Goal: Information Seeking & Learning: Find specific fact

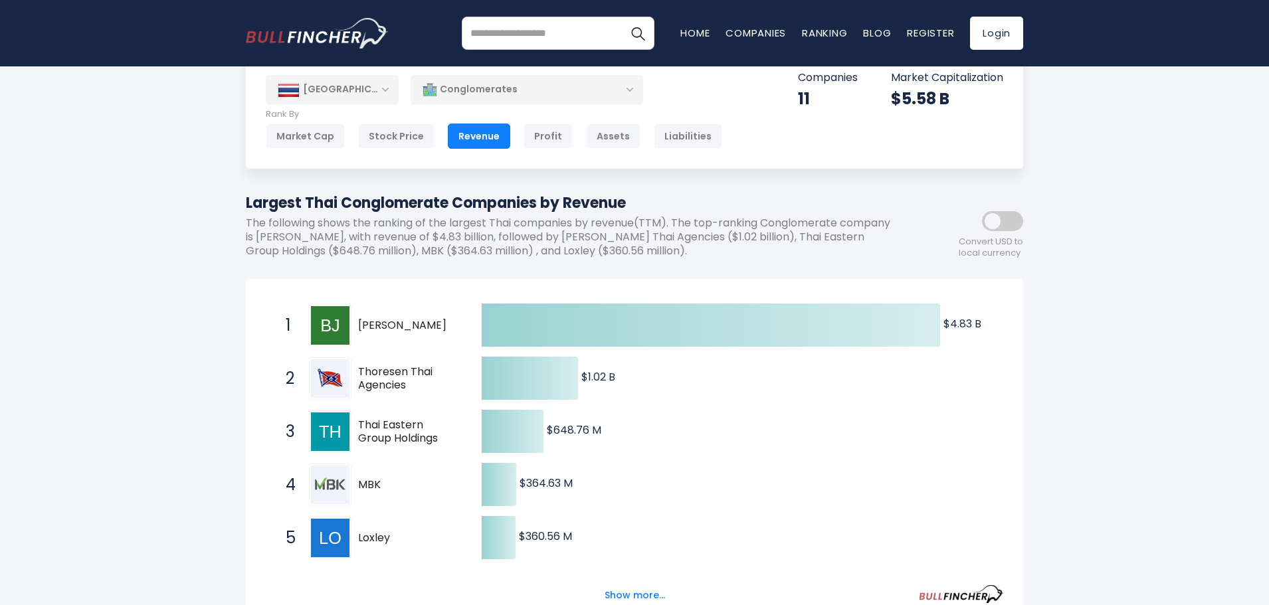
scroll to position [66, 0]
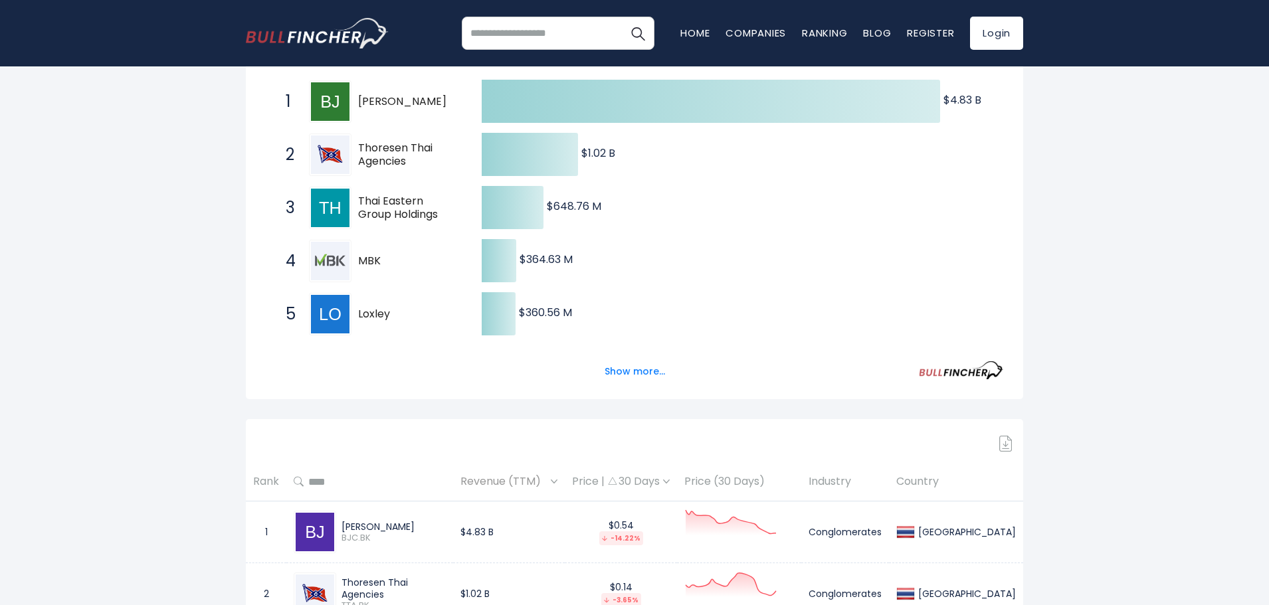
scroll to position [266, 0]
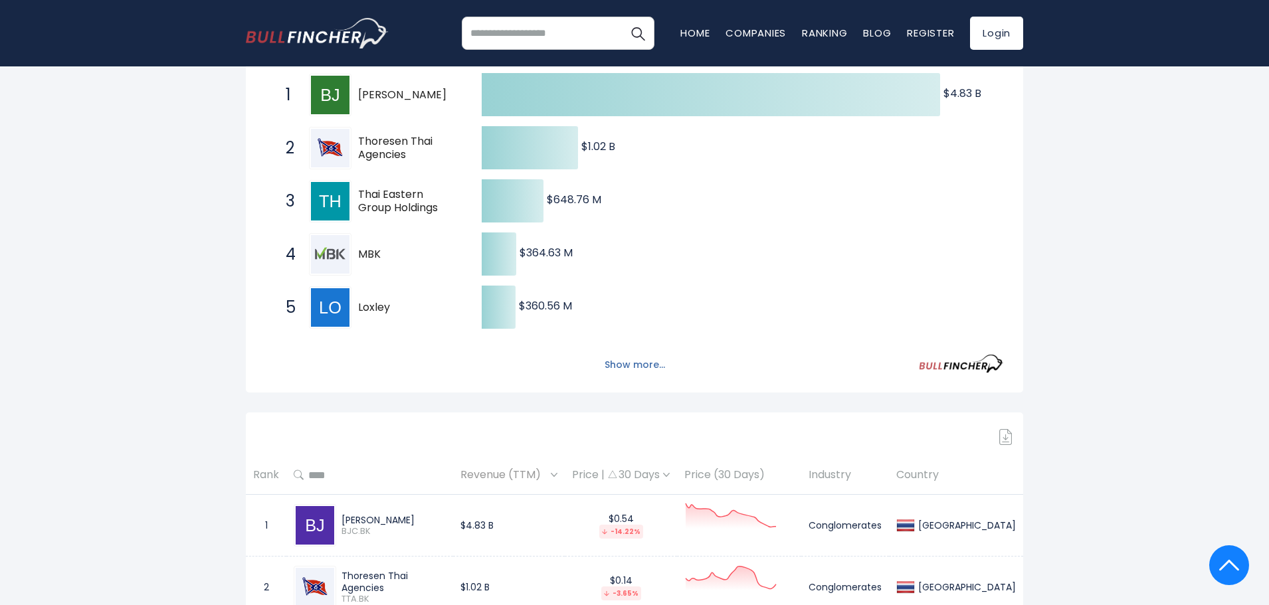
click at [634, 366] on button "Show more..." at bounding box center [634, 365] width 76 height 22
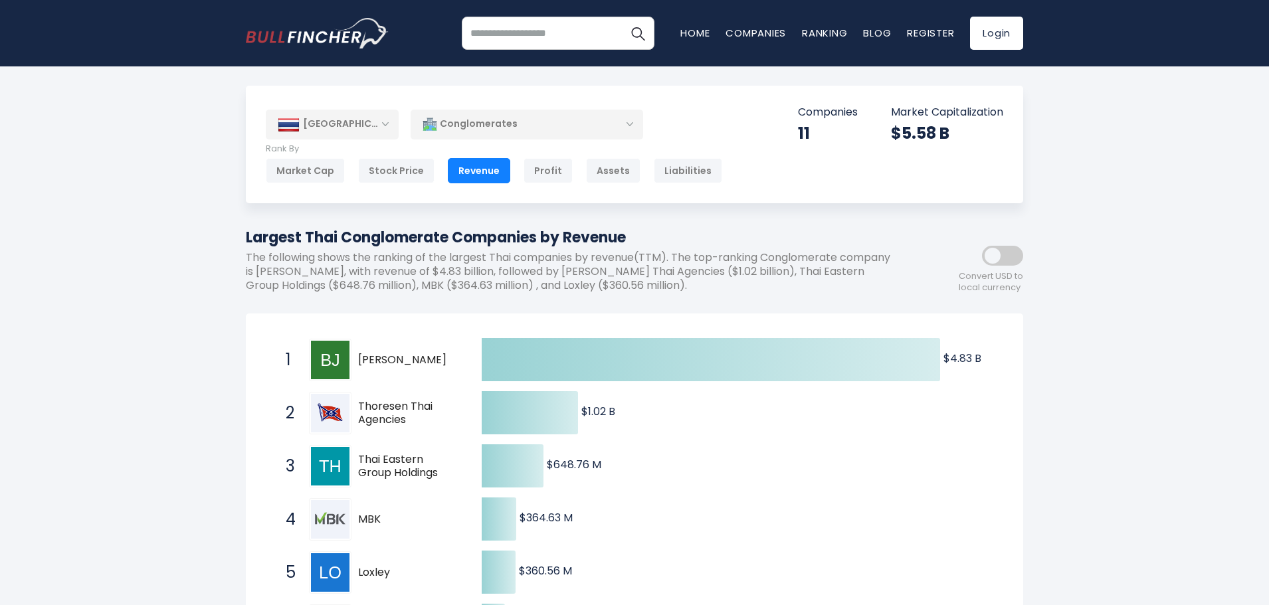
scroll to position [0, 0]
drag, startPoint x: 432, startPoint y: 357, endPoint x: 333, endPoint y: 358, distance: 98.3
click at [333, 358] on div "1 [PERSON_NAME] BJC.BK" at bounding box center [368, 360] width 179 height 43
click at [410, 354] on span "[PERSON_NAME]" at bounding box center [408, 361] width 100 height 14
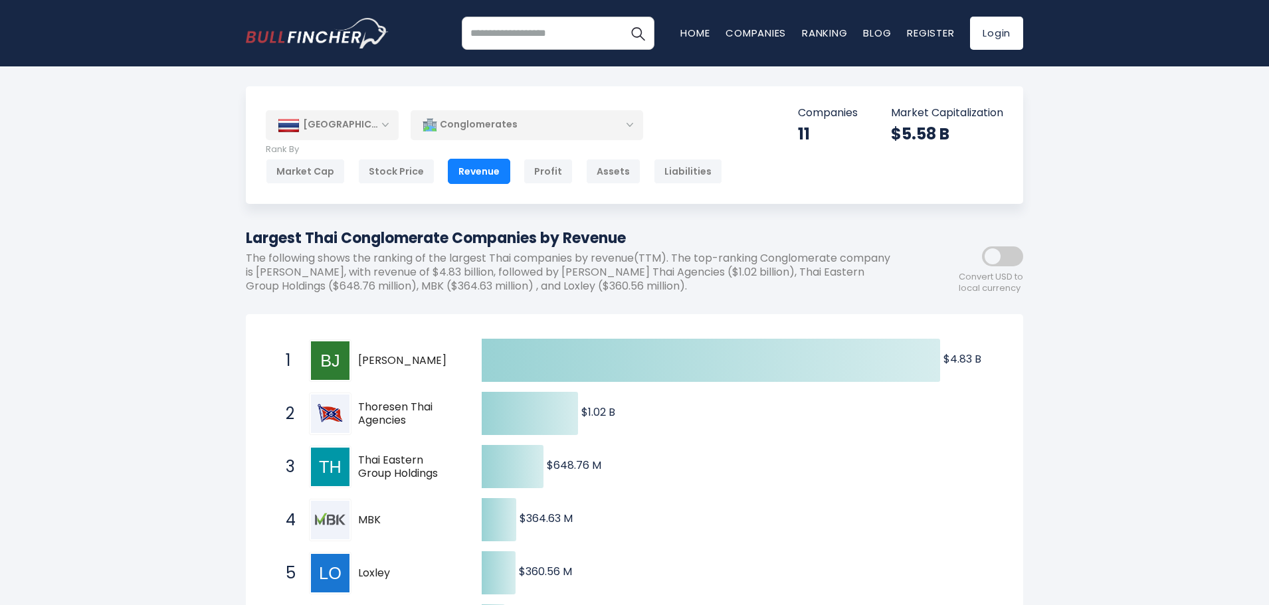
click at [410, 354] on span "[PERSON_NAME]" at bounding box center [408, 361] width 100 height 14
click at [397, 363] on span "[PERSON_NAME]" at bounding box center [408, 361] width 100 height 14
drag, startPoint x: 258, startPoint y: 272, endPoint x: 317, endPoint y: 272, distance: 58.5
click at [317, 272] on p "The following shows the ranking of the largest Thai companies by revenue(TTM). …" at bounding box center [575, 272] width 658 height 41
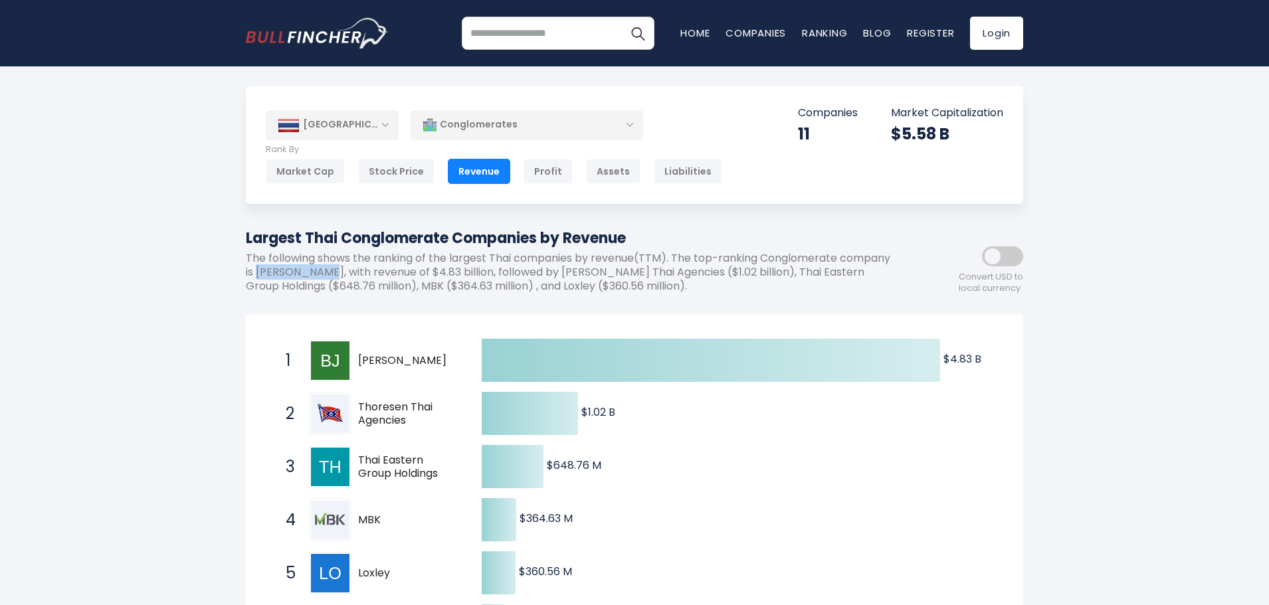
copy p "[PERSON_NAME]"
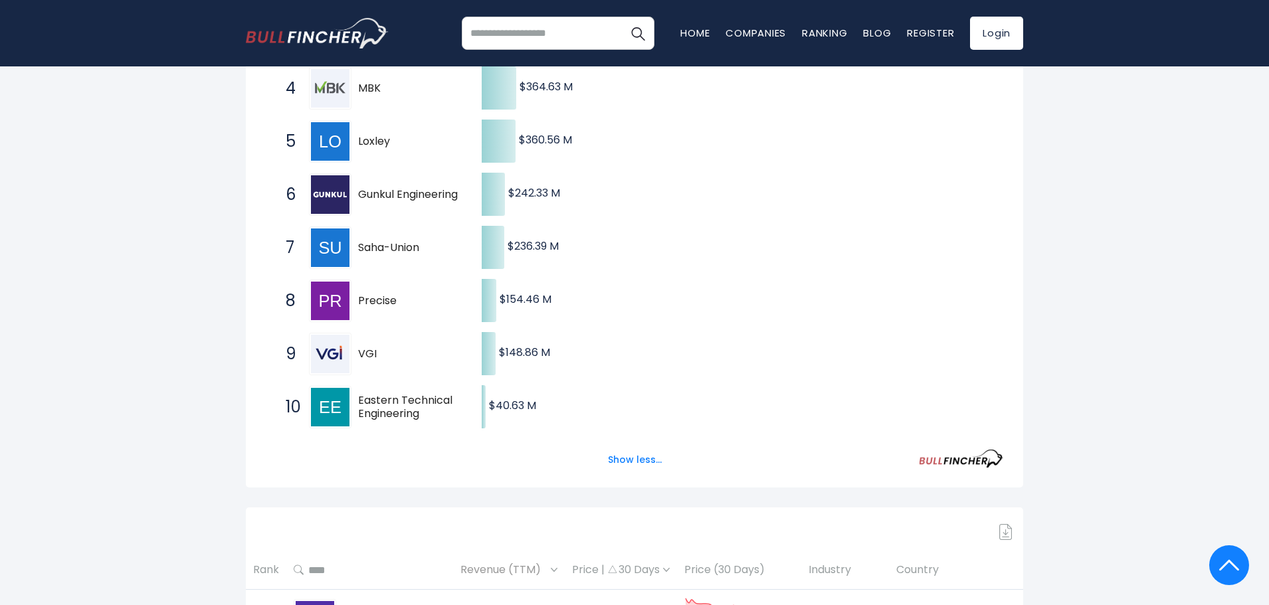
scroll to position [399, 0]
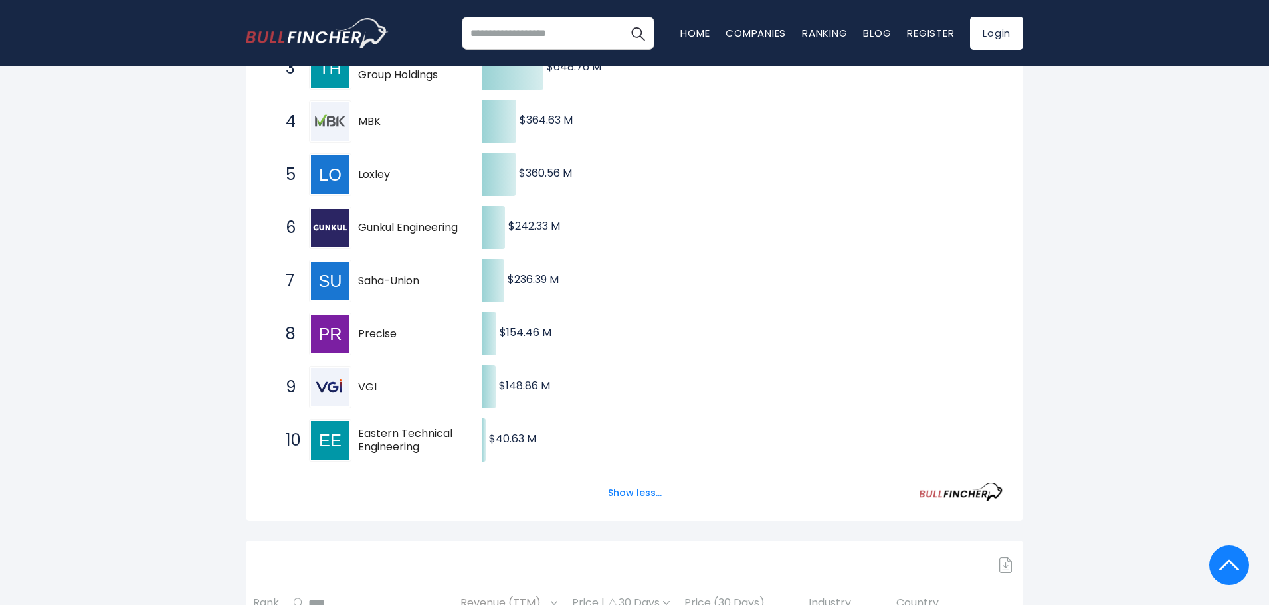
click at [401, 281] on span "Saha-Union" at bounding box center [408, 281] width 100 height 14
click at [401, 282] on span "Saha-Union" at bounding box center [408, 281] width 100 height 14
drag, startPoint x: 412, startPoint y: 276, endPoint x: 585, endPoint y: 279, distance: 172.1
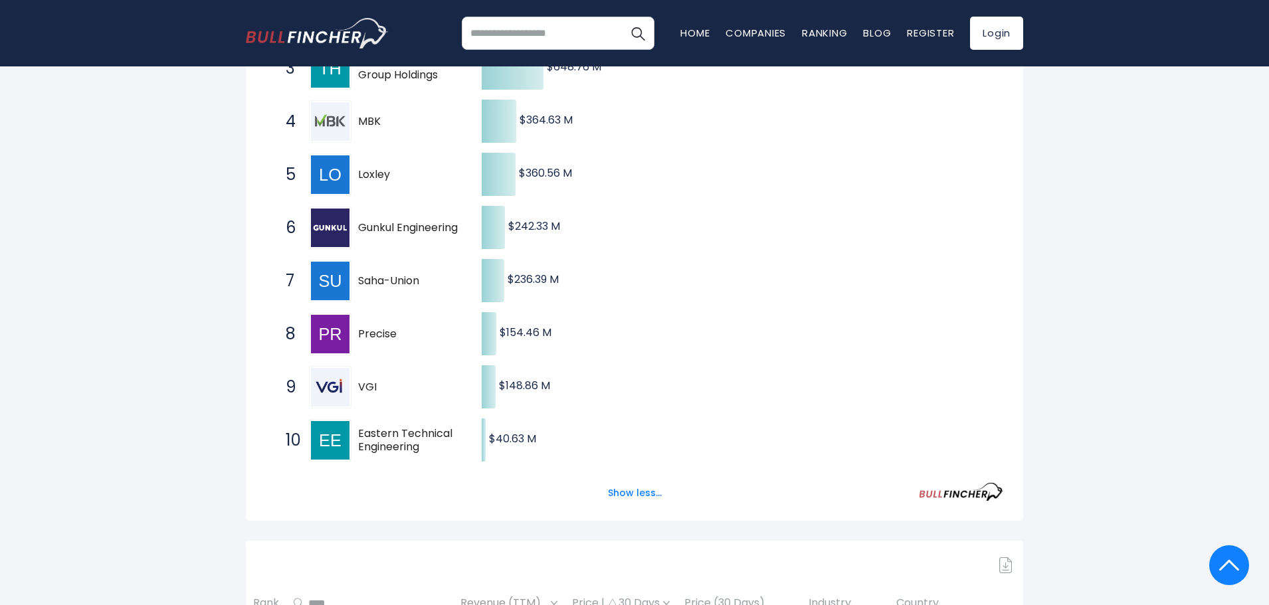
click at [588, 281] on div "Created with Highcharts 12.1.2 $4.83 B ​ $4.83 B $1.02 B ​ $1.02 B $648.76 M ​ …" at bounding box center [634, 201] width 737 height 531
drag, startPoint x: 573, startPoint y: 280, endPoint x: 461, endPoint y: 282, distance: 111.6
click at [461, 282] on div "Created with Highcharts 12.1.2 $4.83 B ​ $4.83 B $1.02 B ​ $1.02 B $648.76 M ​ …" at bounding box center [634, 201] width 737 height 531
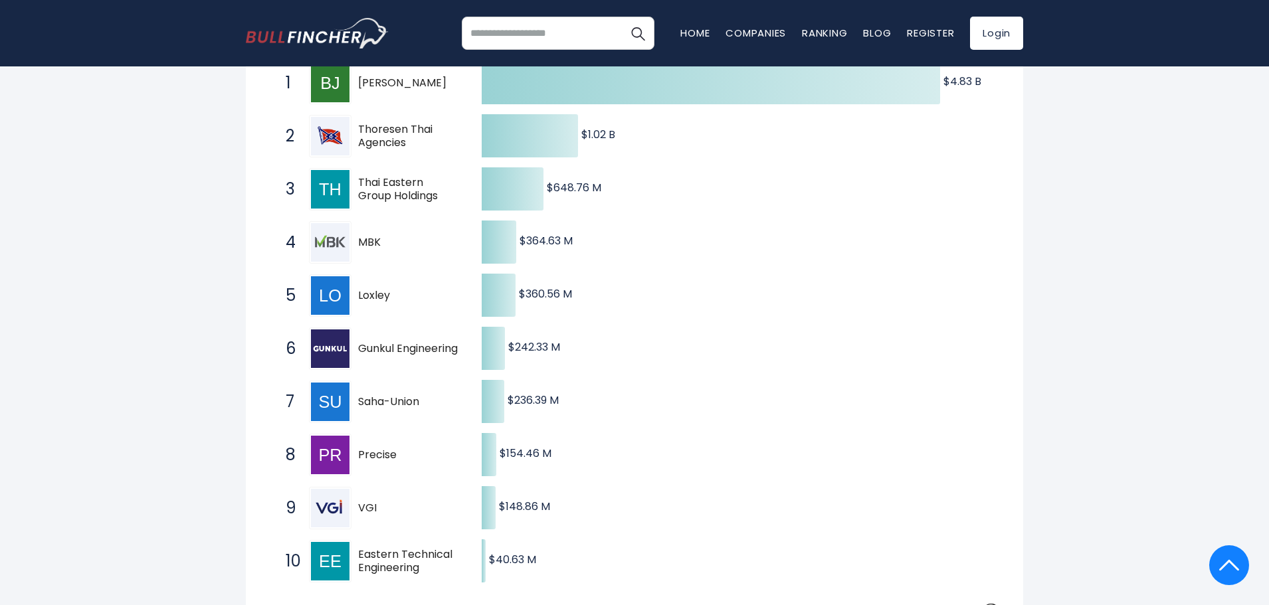
scroll to position [266, 0]
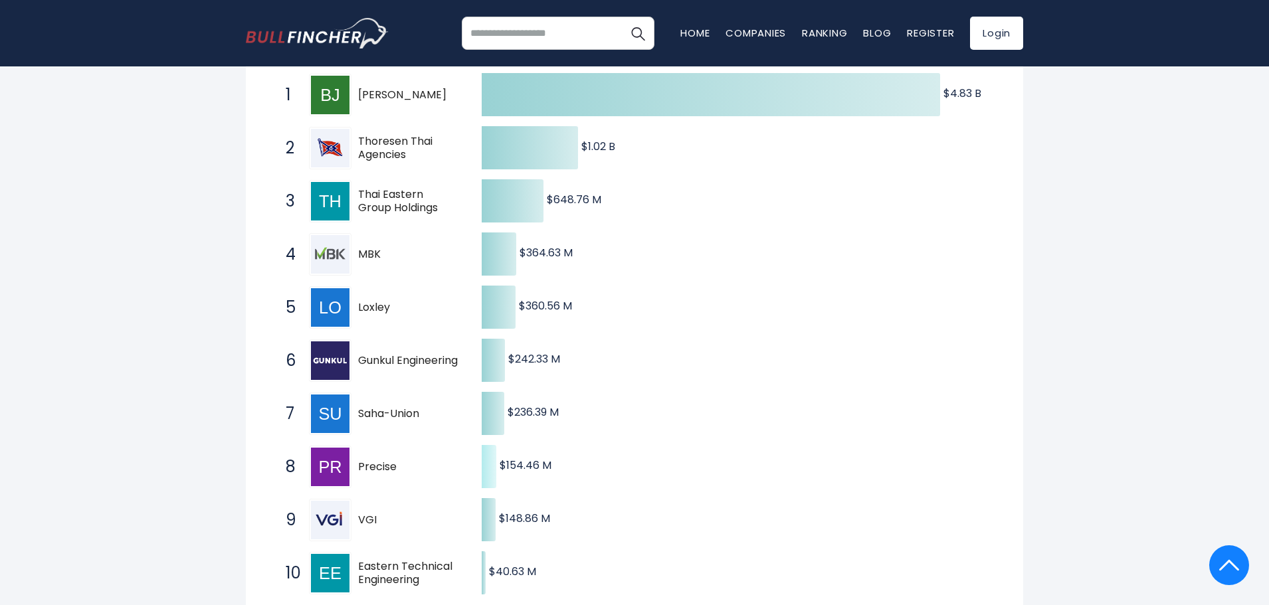
click at [486, 466] on icon at bounding box center [489, 466] width 15 height 43
click at [493, 426] on icon at bounding box center [493, 413] width 23 height 43
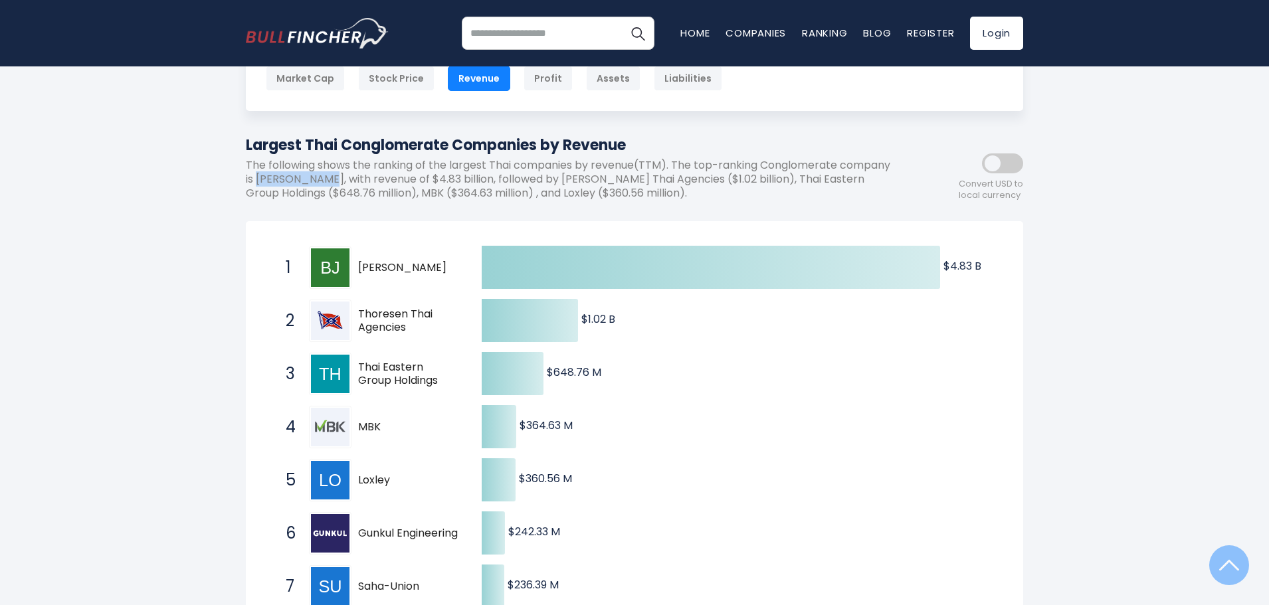
scroll to position [66, 0]
